Goal: Browse casually

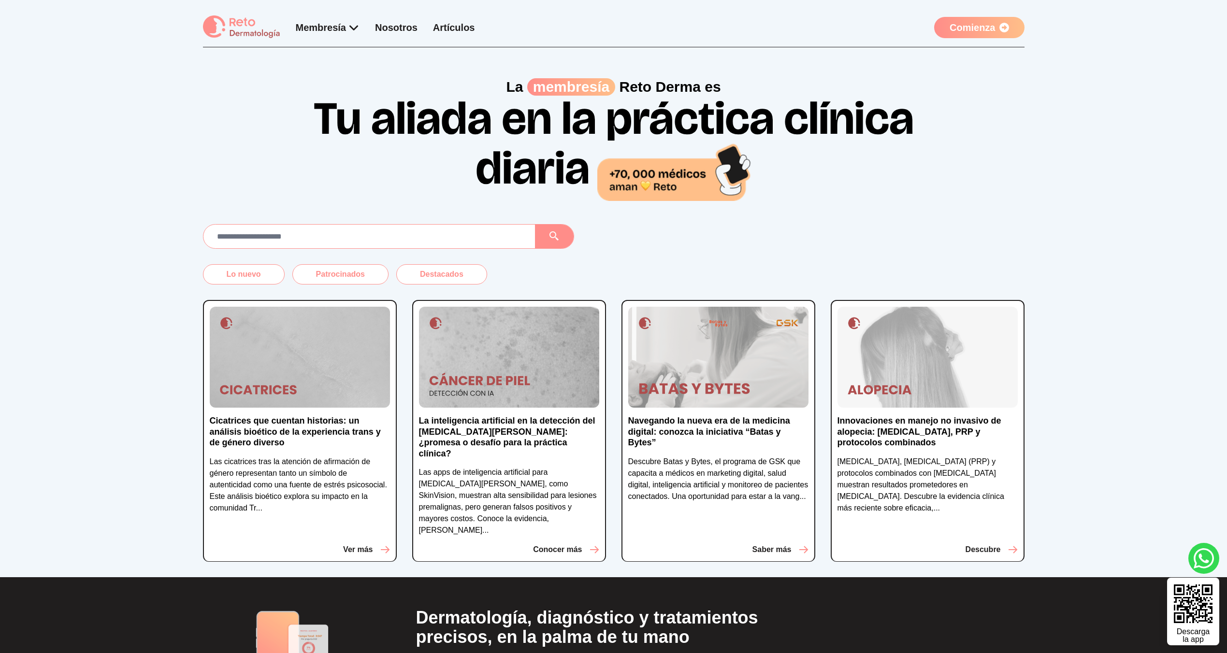
click at [976, 39] on div "Membresía App Reto Dermatología Examen CMD Eventos Bolsa de empleo Club de bene…" at bounding box center [613, 31] width 821 height 32
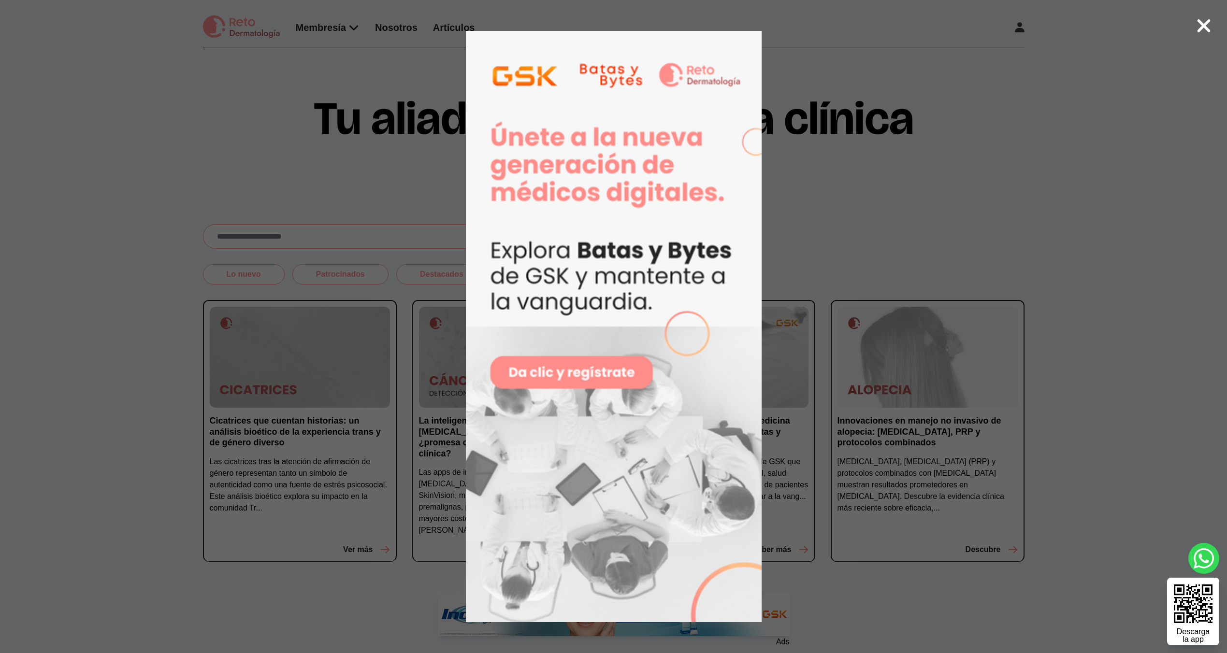
drag, startPoint x: 1131, startPoint y: 203, endPoint x: 1099, endPoint y: 189, distance: 34.6
click at [1106, 191] on div at bounding box center [613, 326] width 1227 height 653
click at [1063, 177] on div at bounding box center [613, 326] width 1227 height 653
